Goal: Task Accomplishment & Management: Manage account settings

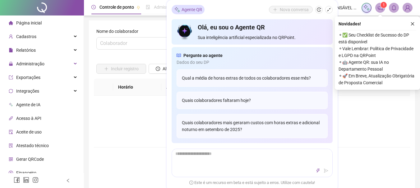
click at [243, 7] on div "Agente QR Nova conversa" at bounding box center [251, 9] width 161 height 9
click at [328, 10] on icon "shrink" at bounding box center [328, 9] width 4 height 4
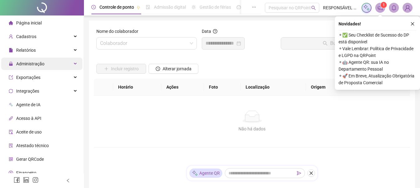
click at [37, 65] on span "Administração" at bounding box center [30, 63] width 28 height 5
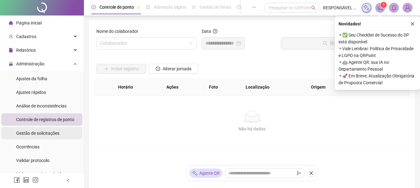
click at [38, 133] on span "Gestão de solicitações" at bounding box center [37, 133] width 43 height 5
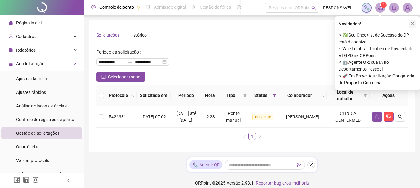
click at [412, 24] on icon "close" at bounding box center [412, 23] width 3 height 3
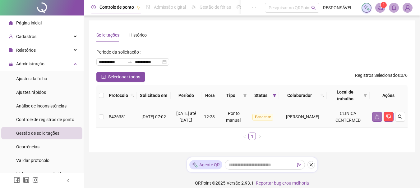
click at [374, 119] on icon "like" at bounding box center [376, 117] width 5 height 5
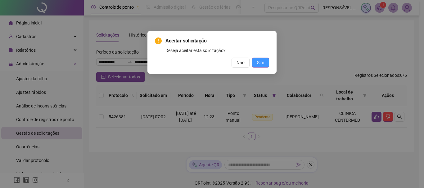
click at [257, 63] on button "Sim" at bounding box center [260, 63] width 17 height 10
